Goal: Task Accomplishment & Management: Use online tool/utility

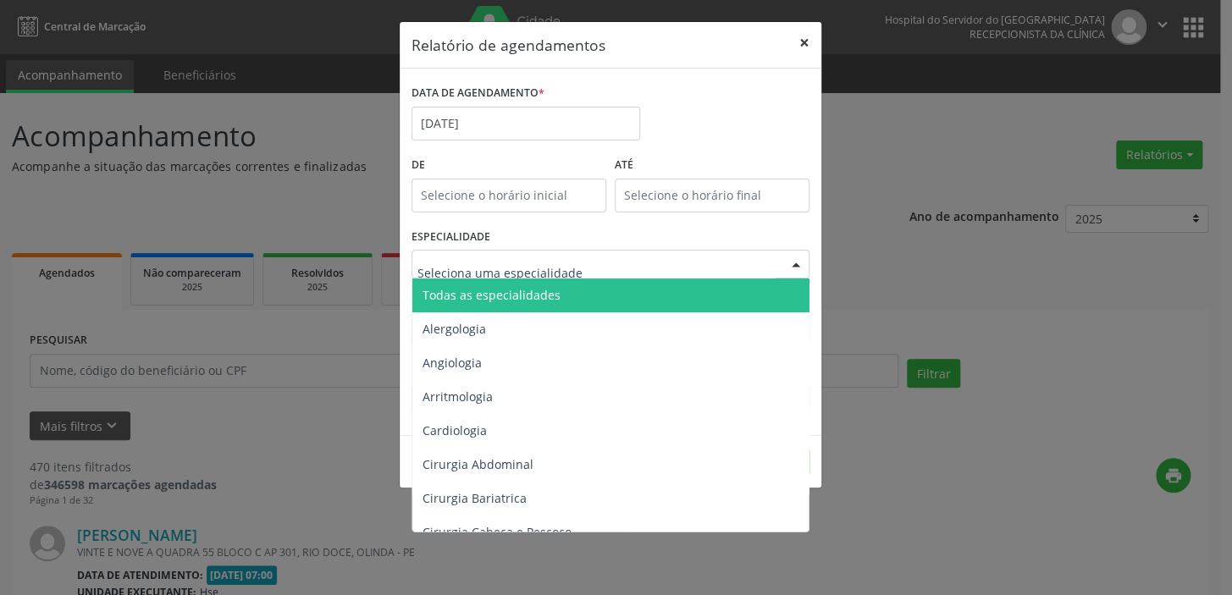
click at [809, 46] on button "×" at bounding box center [804, 42] width 34 height 41
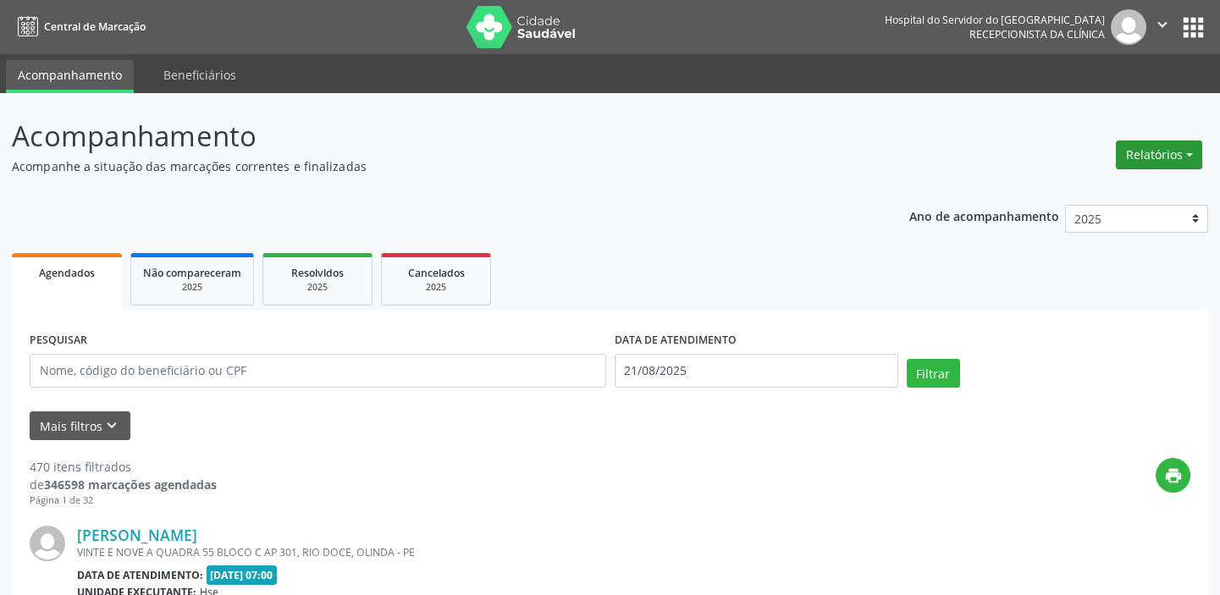
click at [1136, 165] on button "Relatórios" at bounding box center [1159, 155] width 86 height 29
click at [1076, 183] on link "Agendamentos" at bounding box center [1111, 191] width 182 height 24
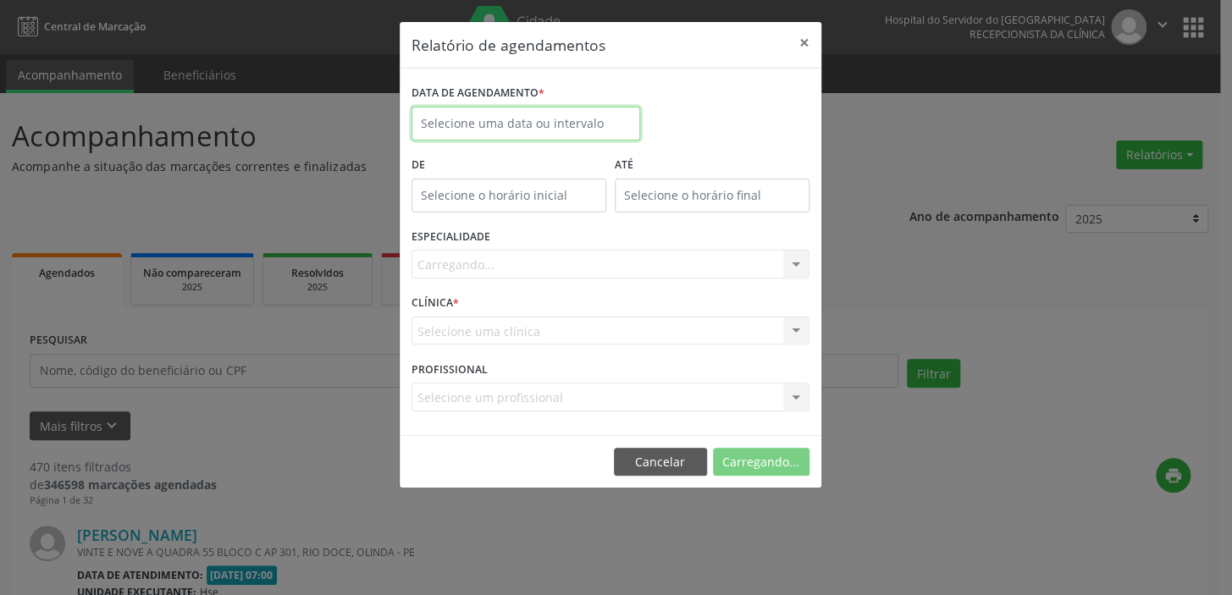
click at [472, 111] on input "text" at bounding box center [526, 124] width 229 height 34
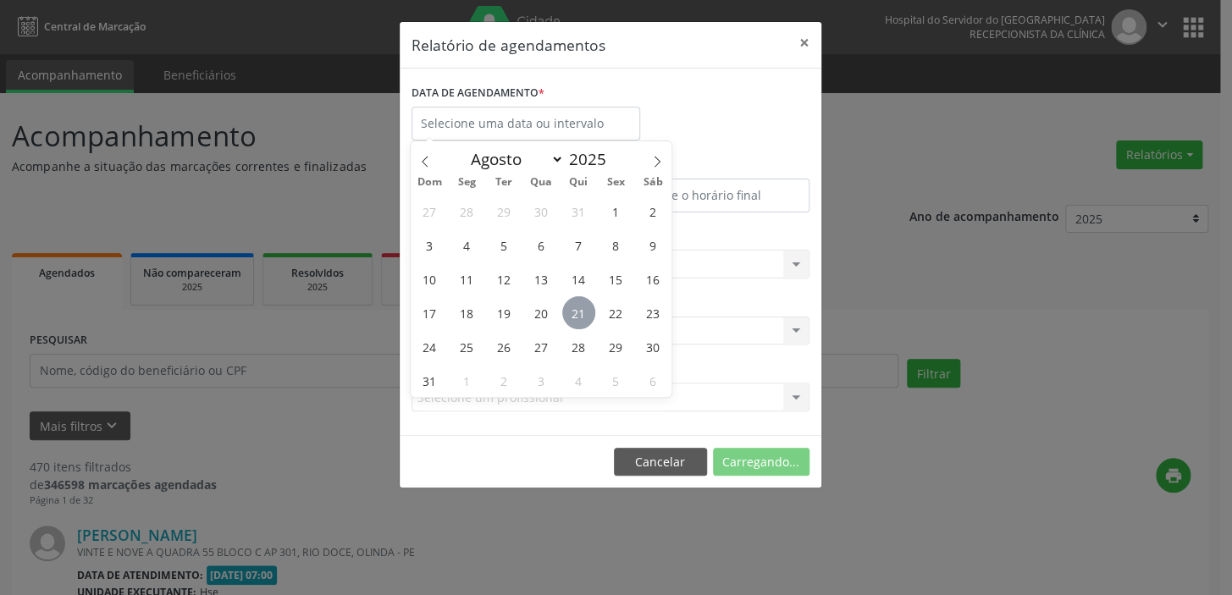
click at [578, 311] on span "21" at bounding box center [578, 312] width 33 height 33
type input "21/08/2025"
click at [610, 309] on span "22" at bounding box center [615, 312] width 33 height 33
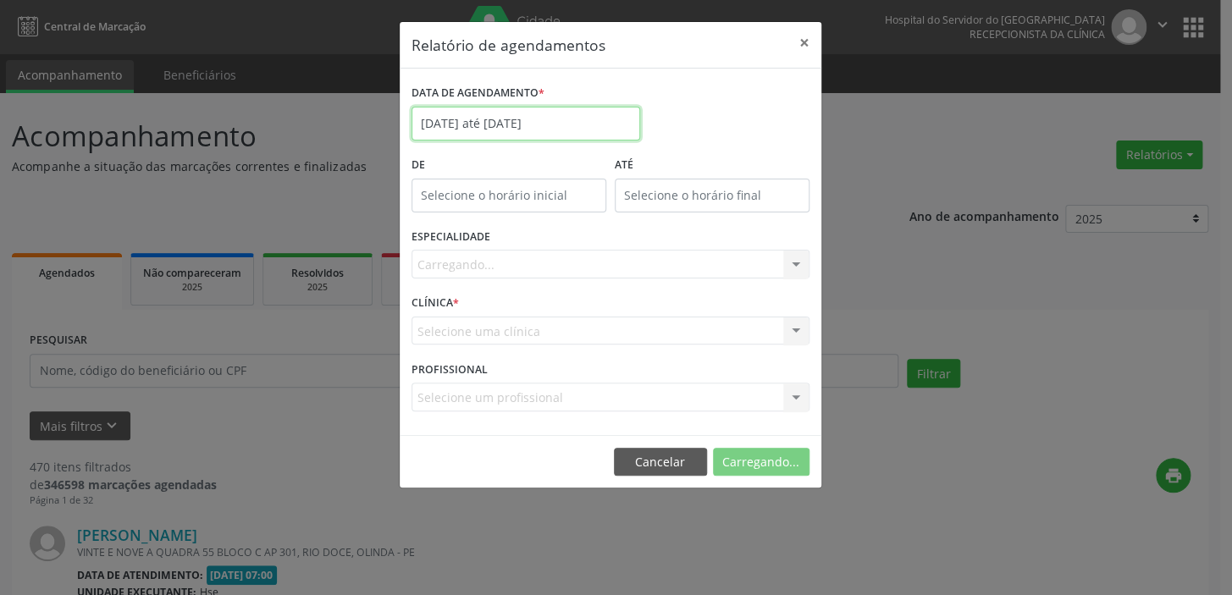
click at [464, 123] on input "[DATE] até [DATE]" at bounding box center [526, 124] width 229 height 34
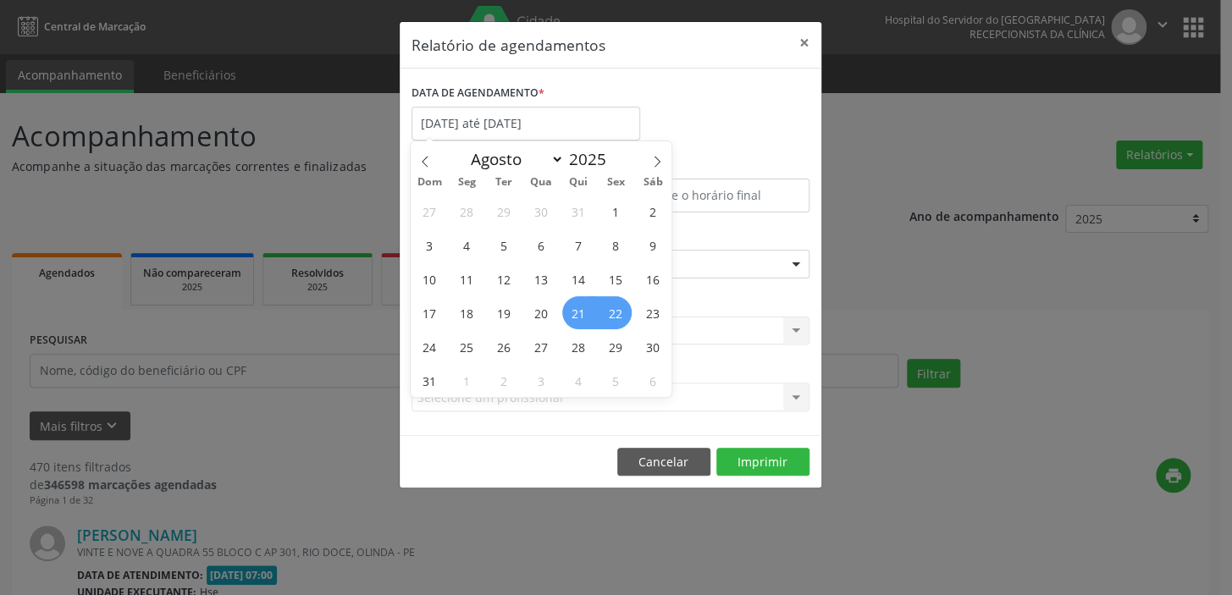
click at [616, 321] on span "22" at bounding box center [615, 312] width 33 height 33
type input "[DATE]"
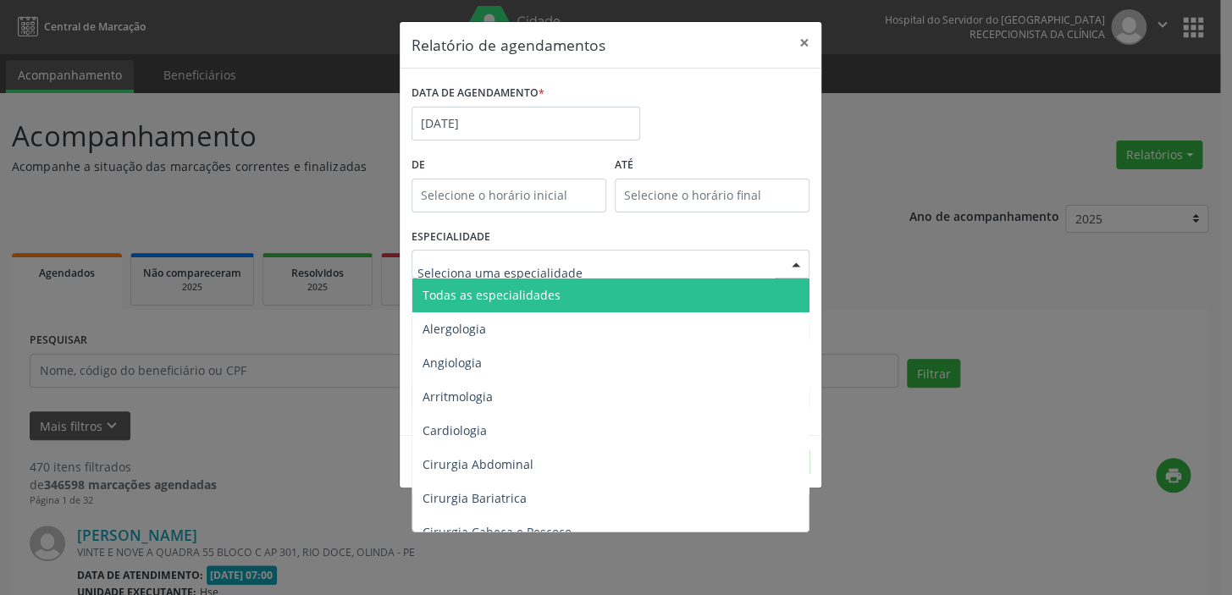
click at [513, 289] on span "Todas as especialidades" at bounding box center [492, 295] width 138 height 16
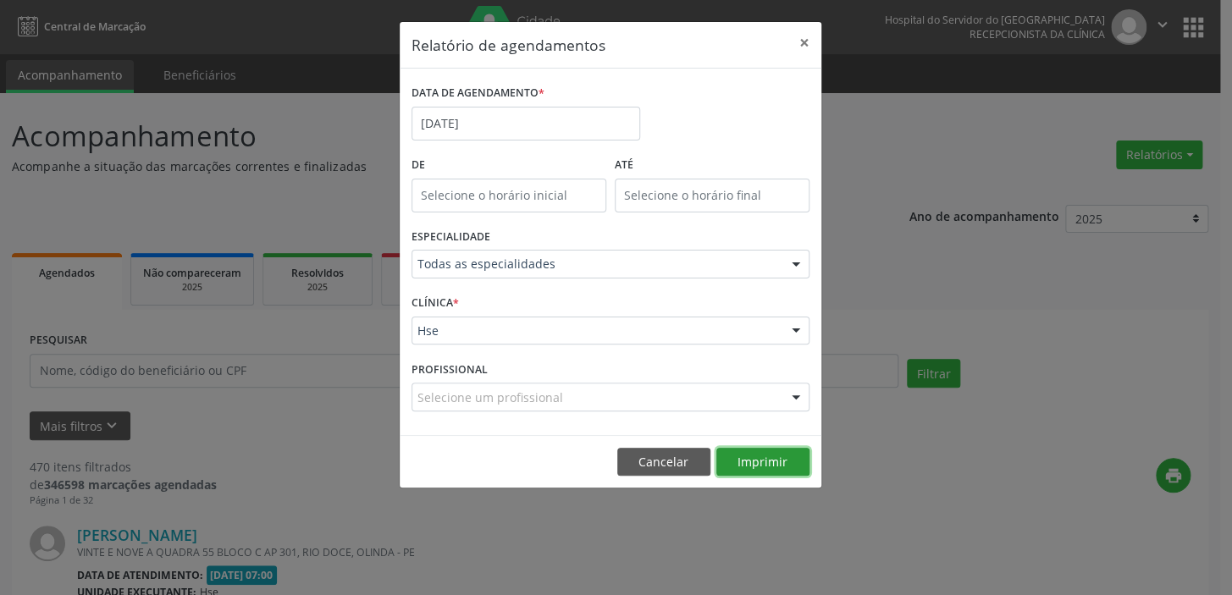
click at [762, 462] on button "Imprimir" at bounding box center [762, 462] width 93 height 29
click at [797, 41] on button "×" at bounding box center [804, 42] width 34 height 41
